Goal: Entertainment & Leisure: Browse casually

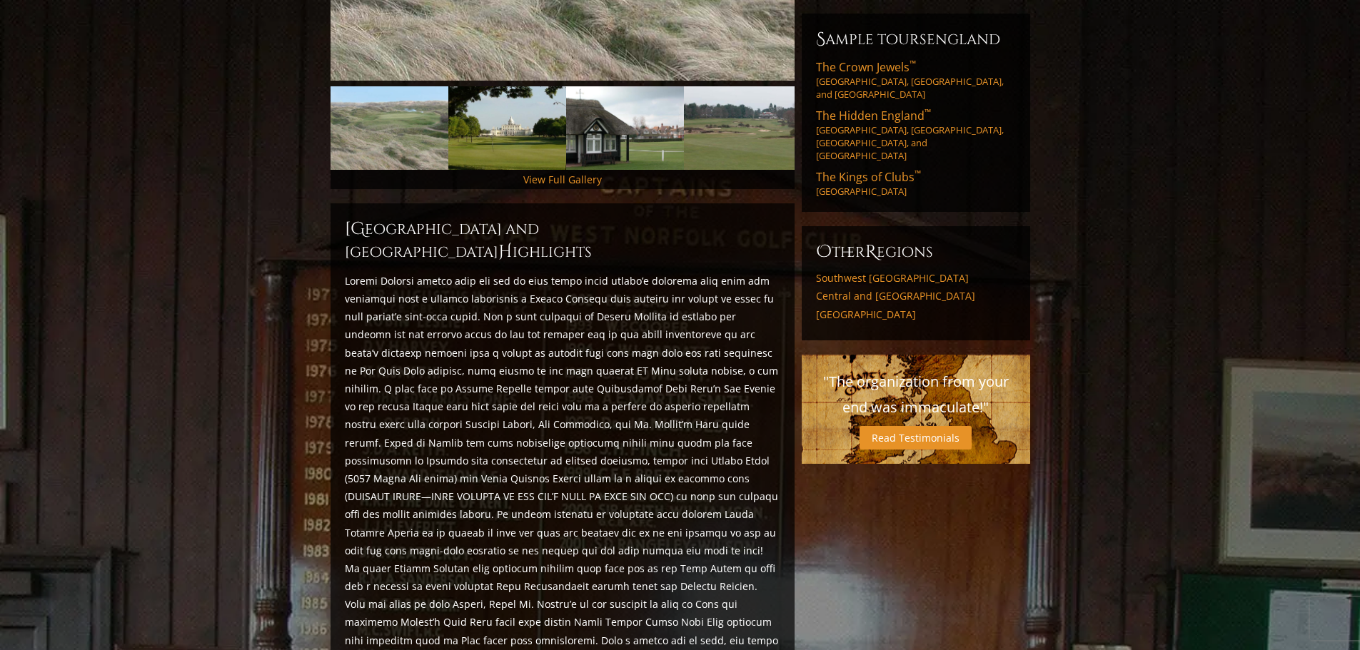
scroll to position [214, 0]
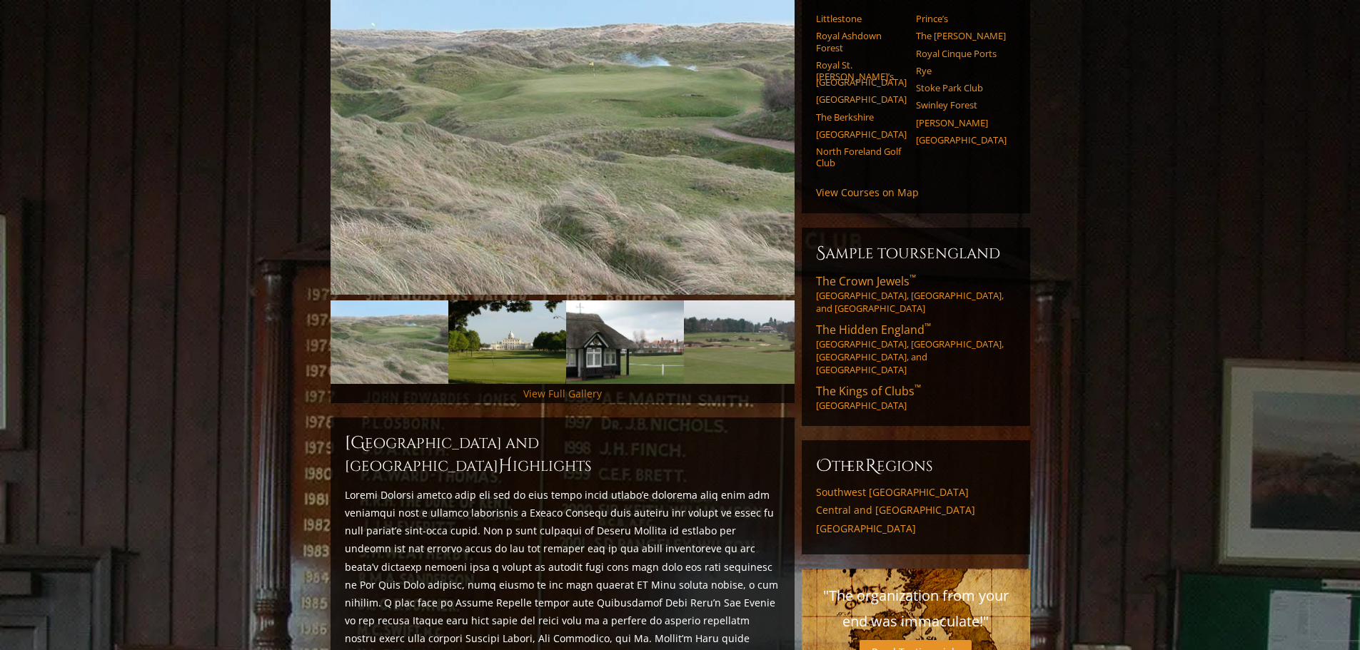
click at [550, 387] on link "View Full Gallery" at bounding box center [562, 394] width 79 height 14
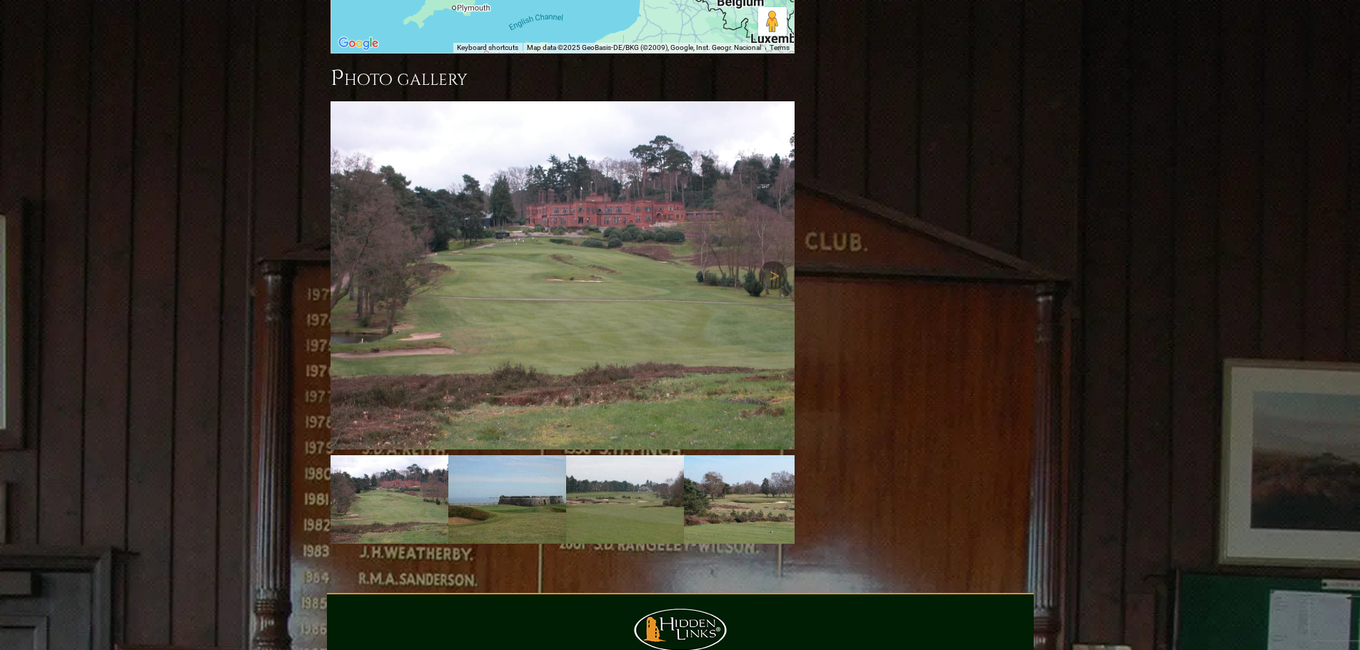
scroll to position [1838, 0]
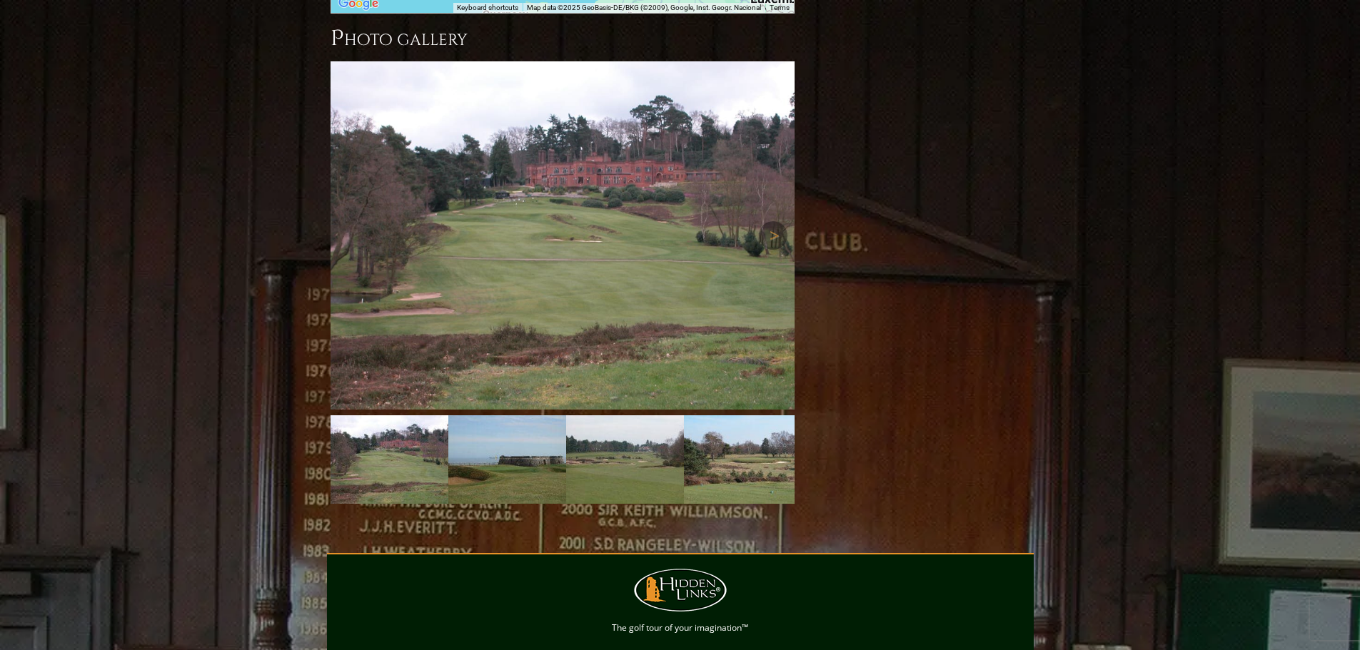
click at [524, 206] on img at bounding box center [562, 235] width 464 height 348
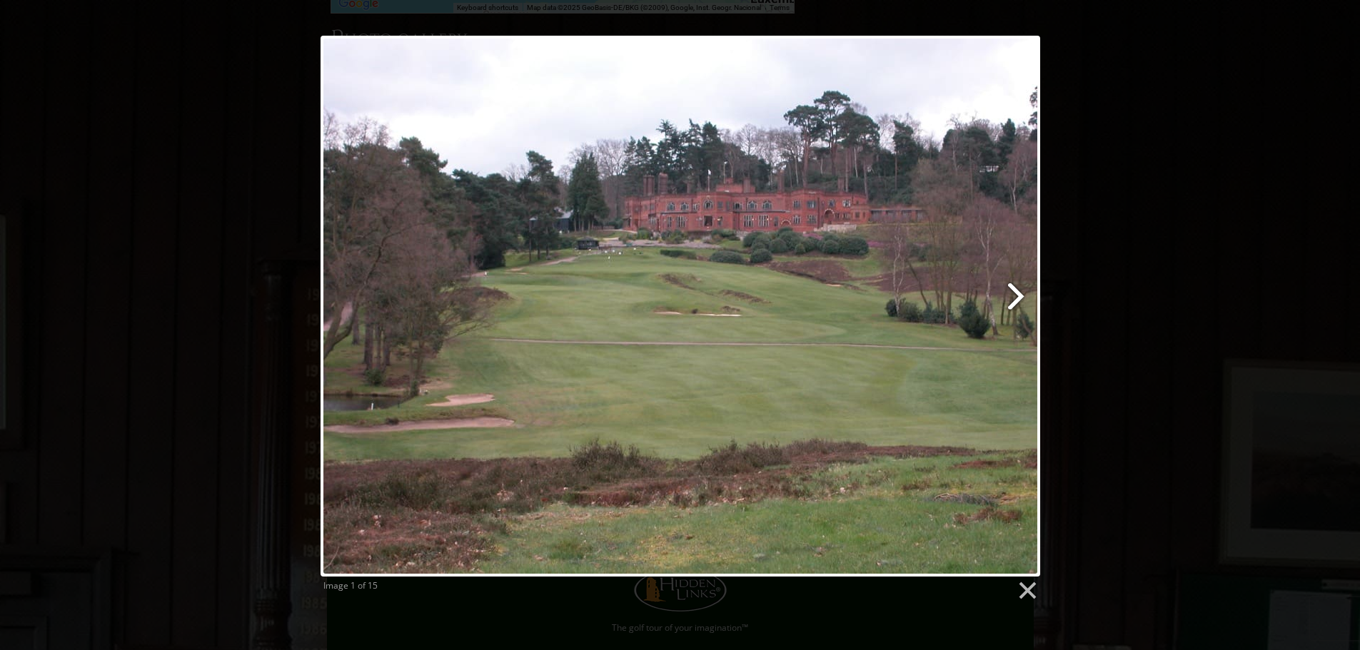
click at [1015, 297] on link at bounding box center [809, 306] width 460 height 541
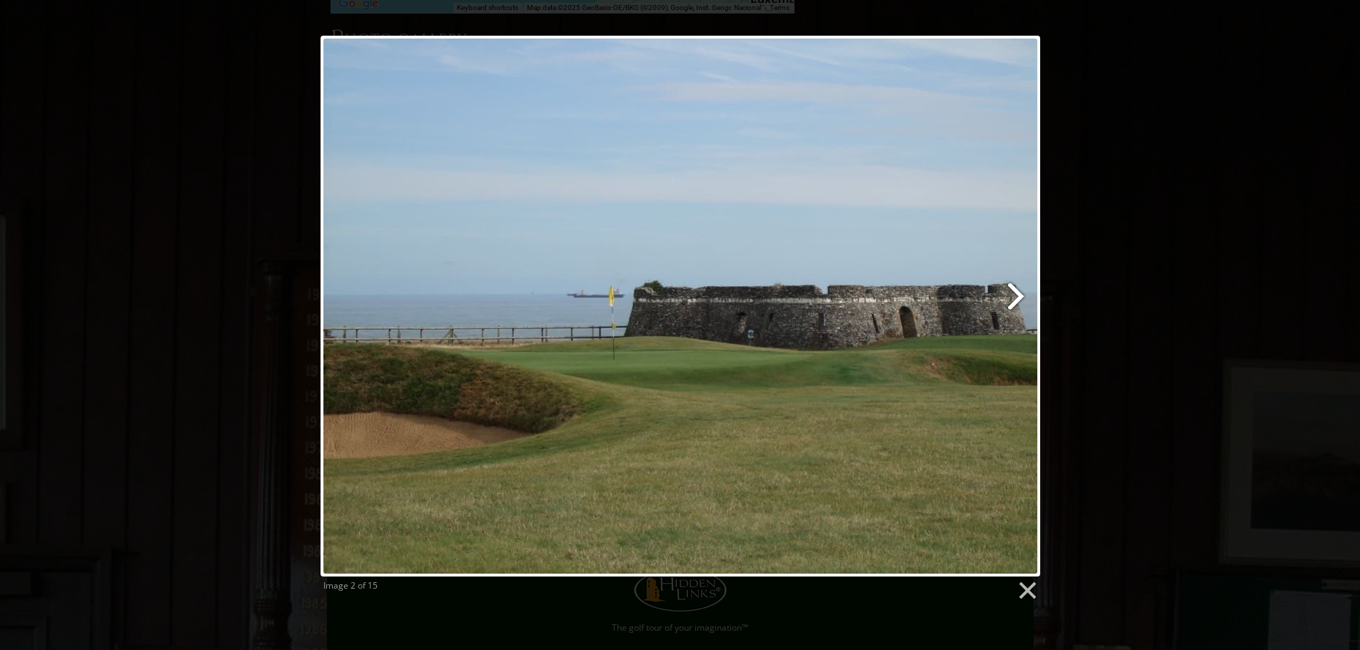
click at [1014, 297] on link at bounding box center [809, 306] width 460 height 541
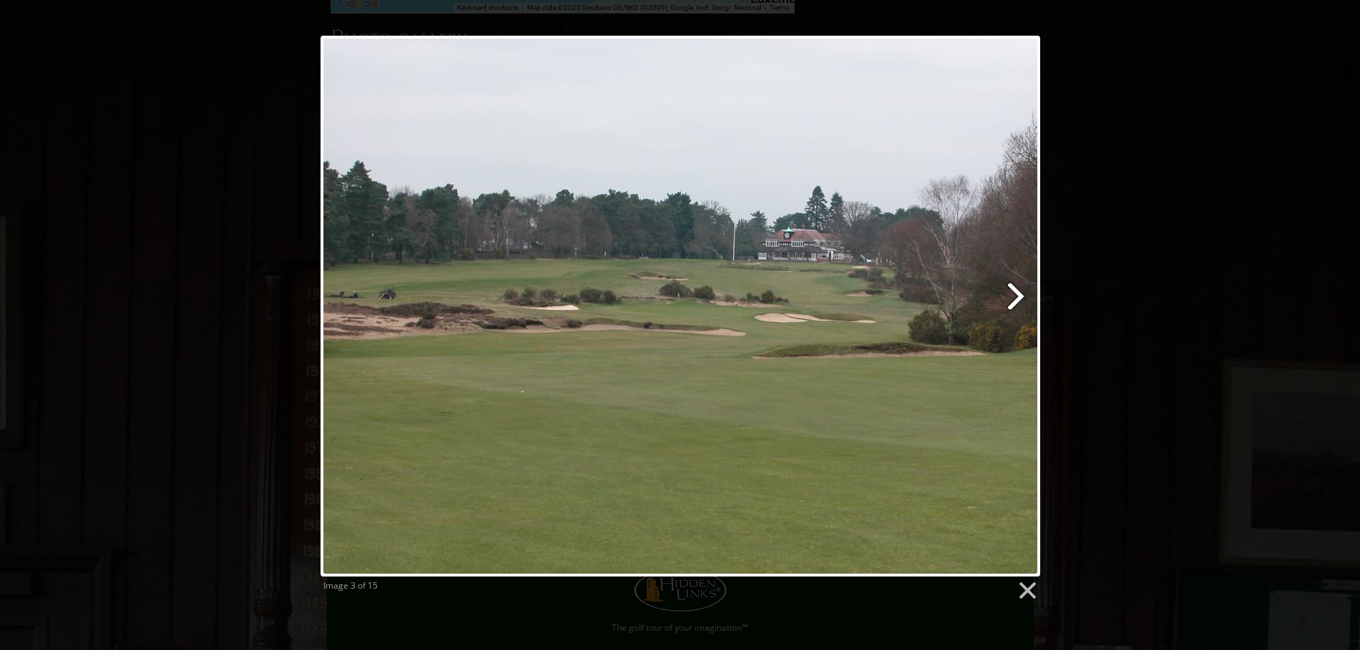
click at [1014, 297] on link at bounding box center [809, 306] width 460 height 541
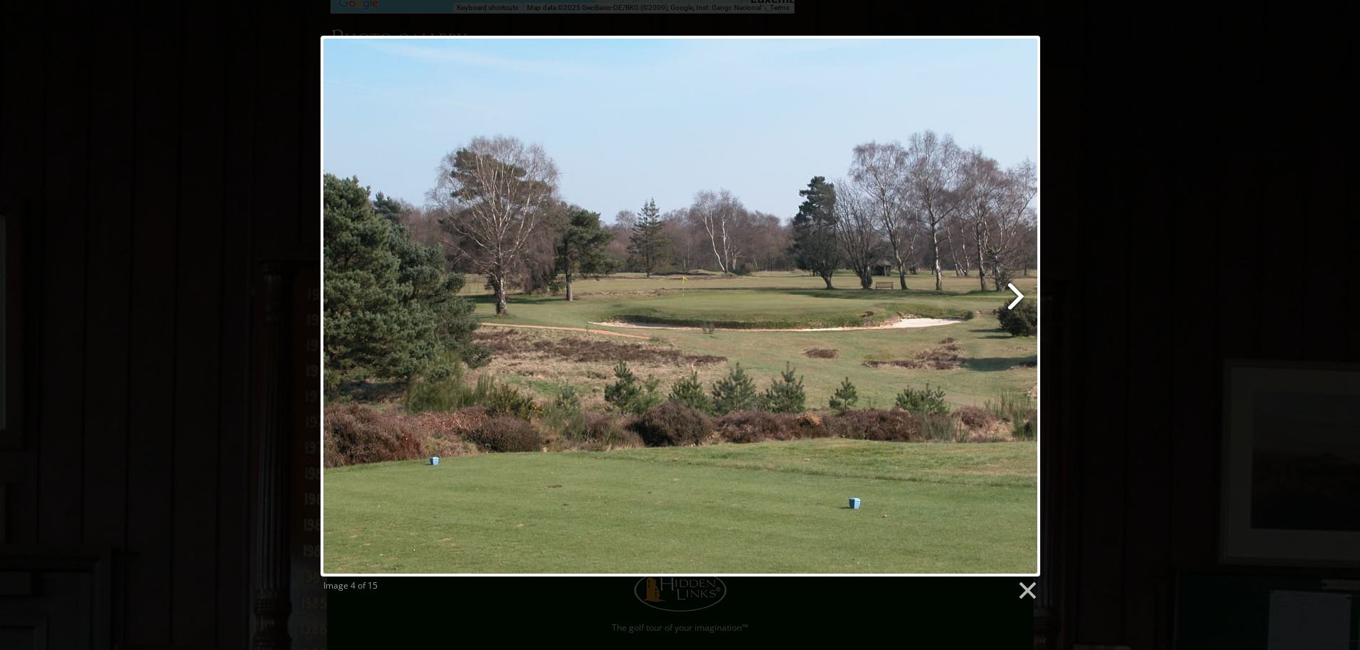
click at [1014, 297] on link at bounding box center [809, 306] width 460 height 541
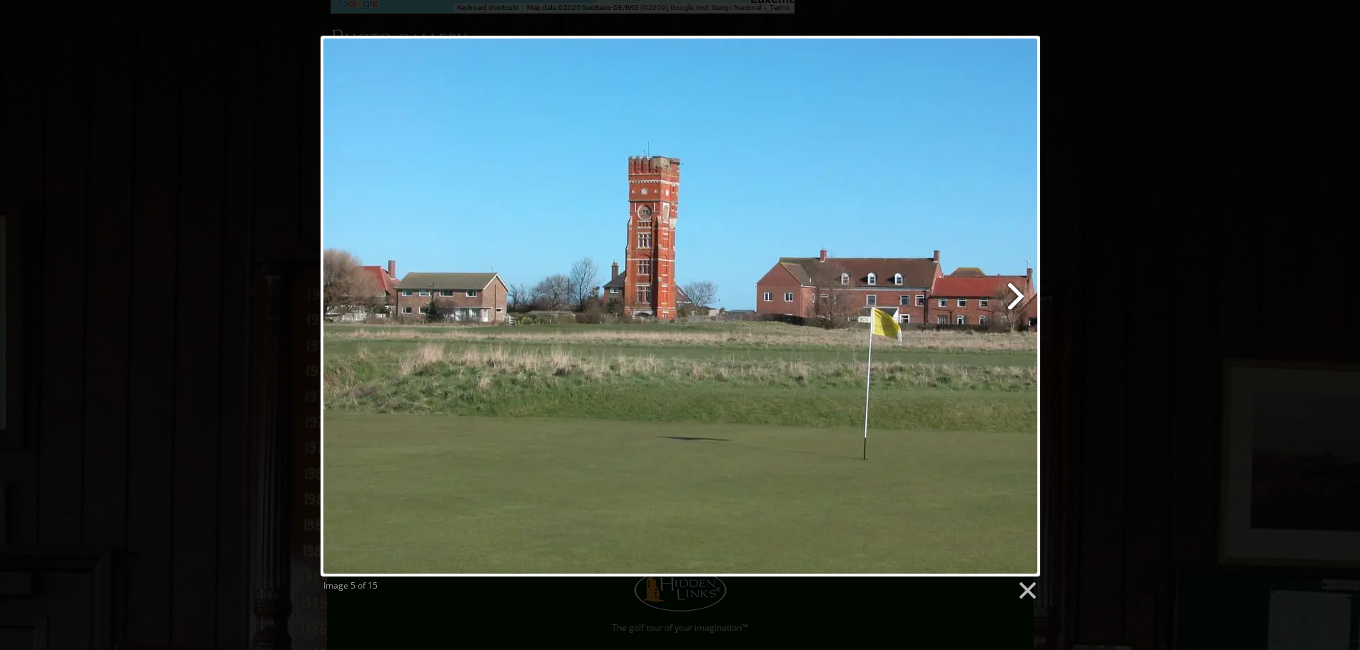
click at [1014, 297] on link at bounding box center [809, 306] width 460 height 541
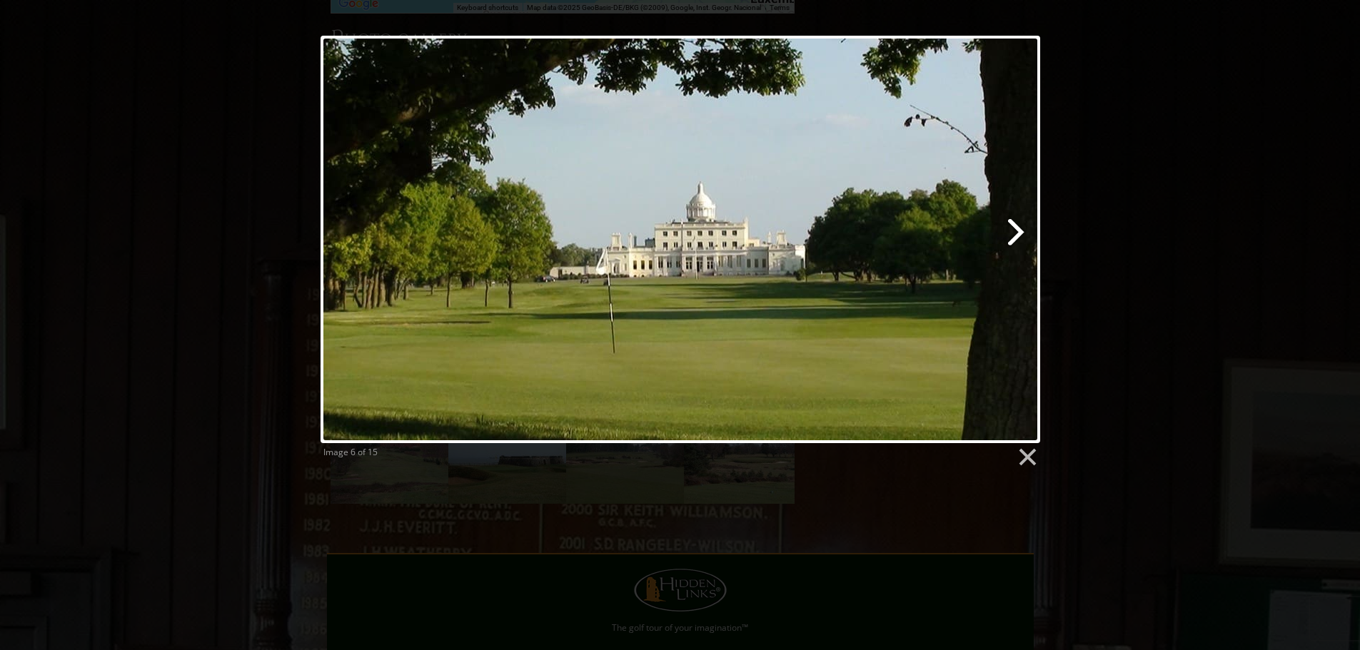
click at [1014, 231] on link at bounding box center [809, 240] width 460 height 408
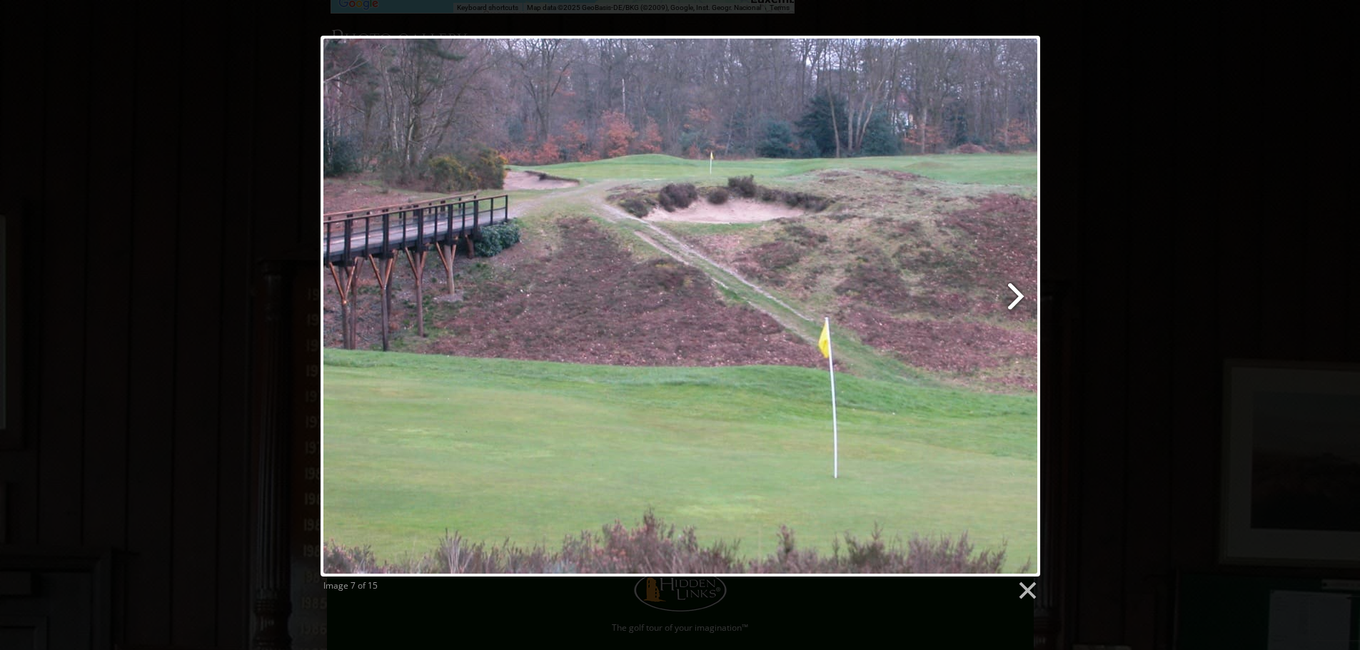
click at [1017, 291] on link at bounding box center [809, 306] width 460 height 541
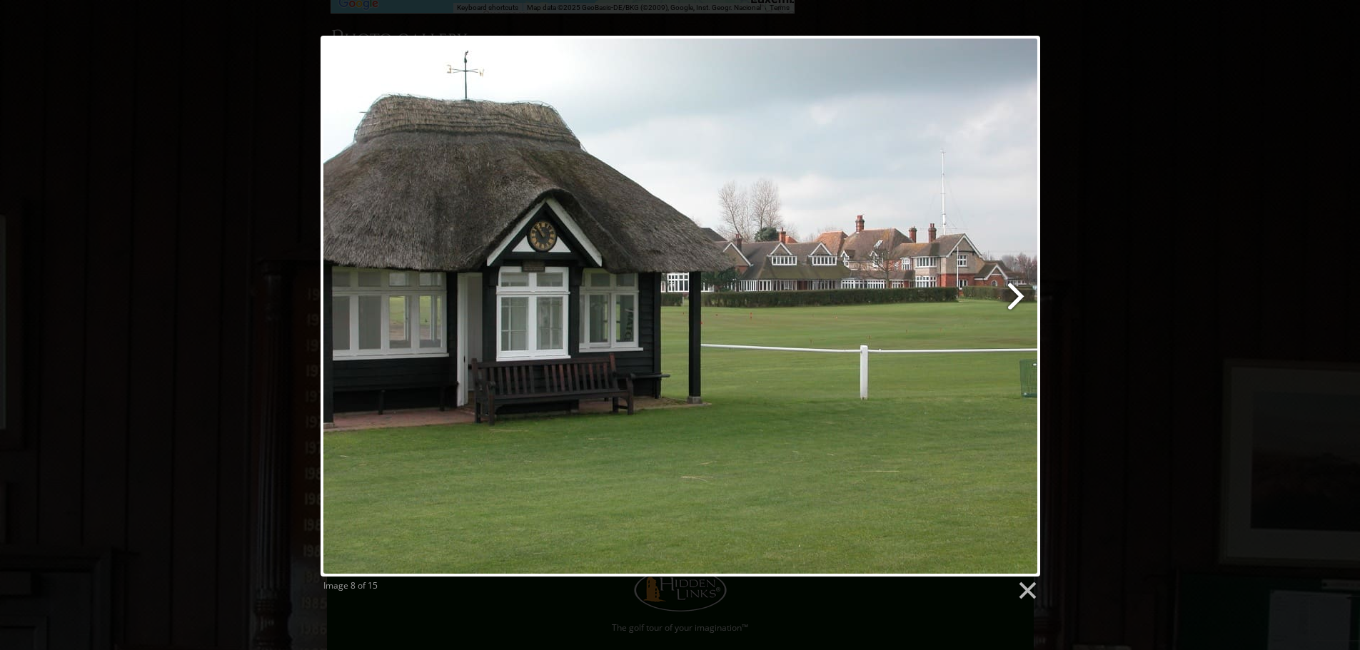
click at [1016, 293] on link at bounding box center [809, 306] width 460 height 541
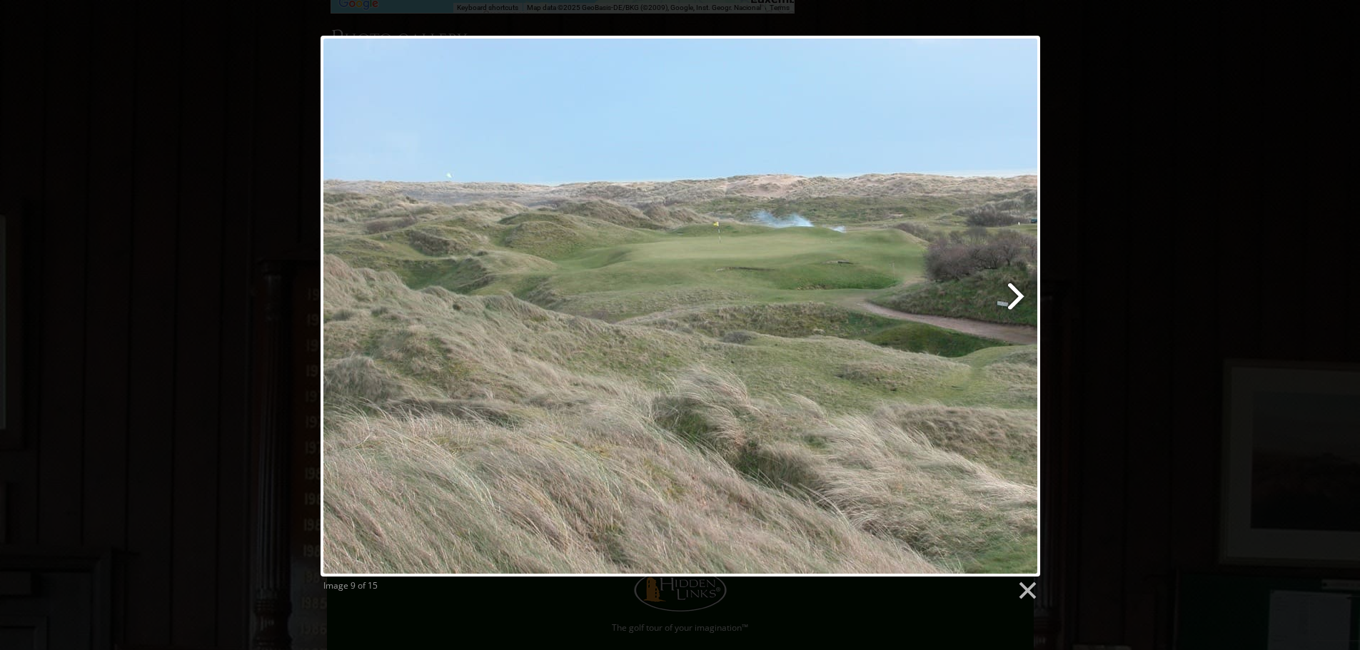
click at [1016, 293] on link at bounding box center [809, 306] width 460 height 541
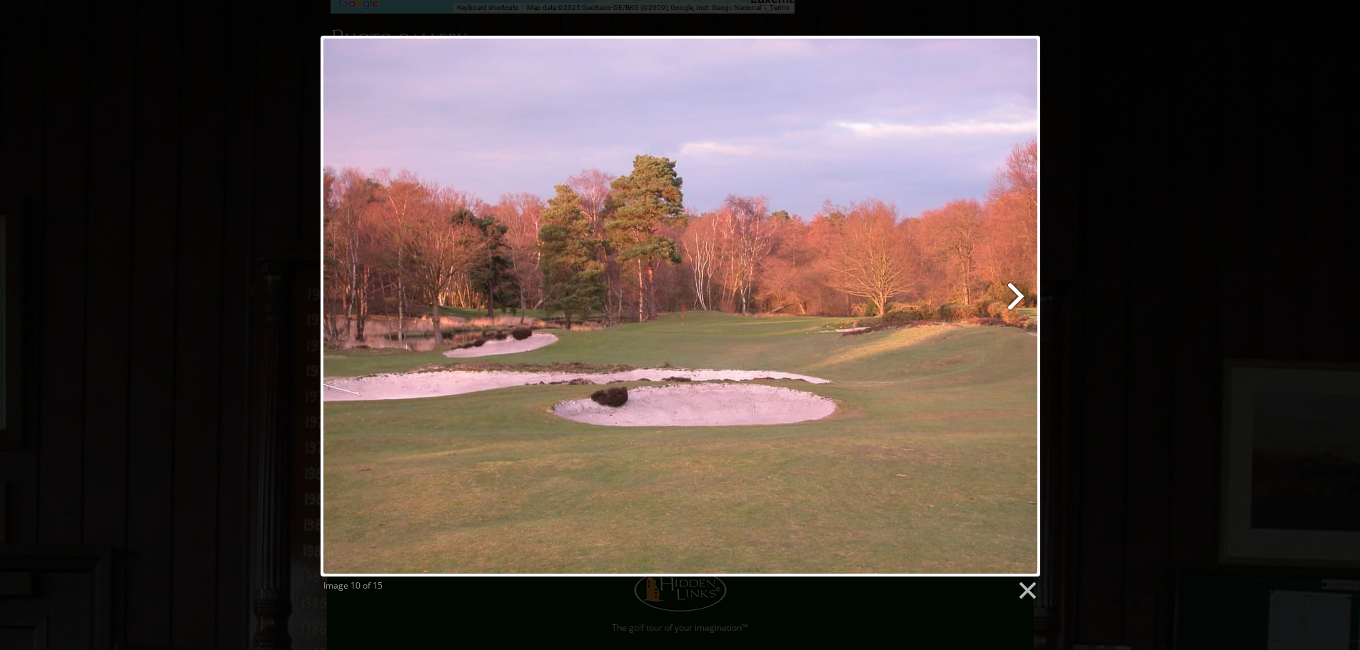
click at [1016, 293] on link at bounding box center [809, 306] width 460 height 541
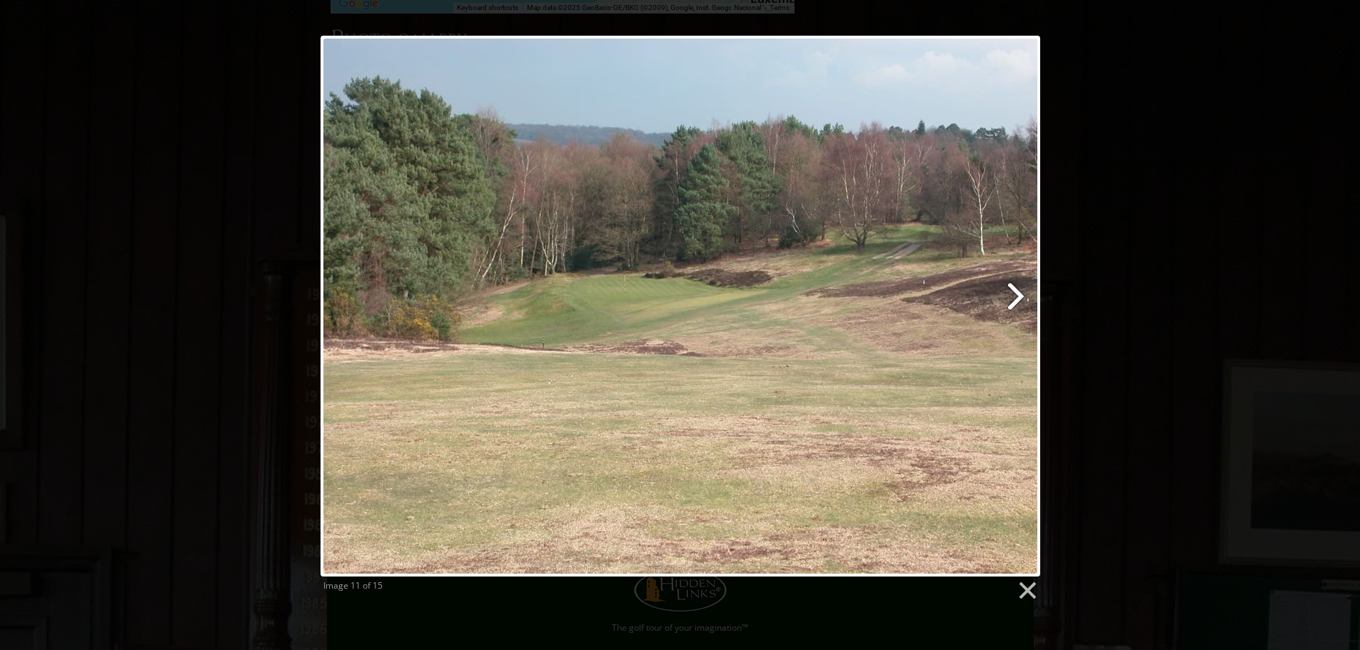
click at [1016, 293] on link at bounding box center [809, 306] width 460 height 541
